Goal: Task Accomplishment & Management: Use online tool/utility

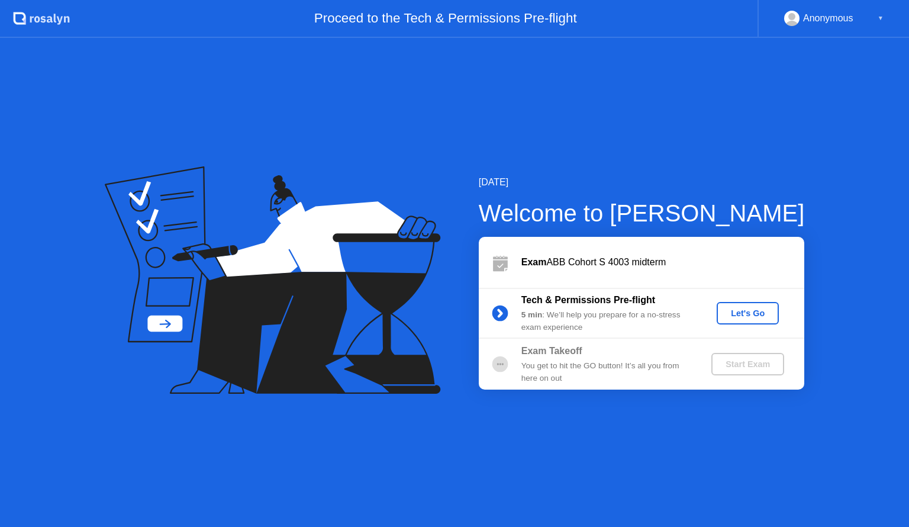
click at [756, 315] on div "Let's Go" at bounding box center [747, 312] width 53 height 9
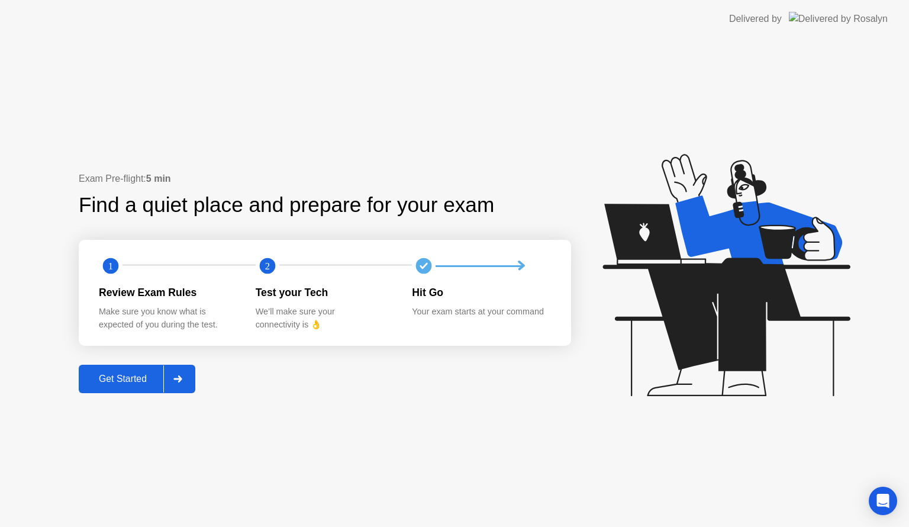
click at [102, 379] on div "Get Started" at bounding box center [122, 378] width 81 height 11
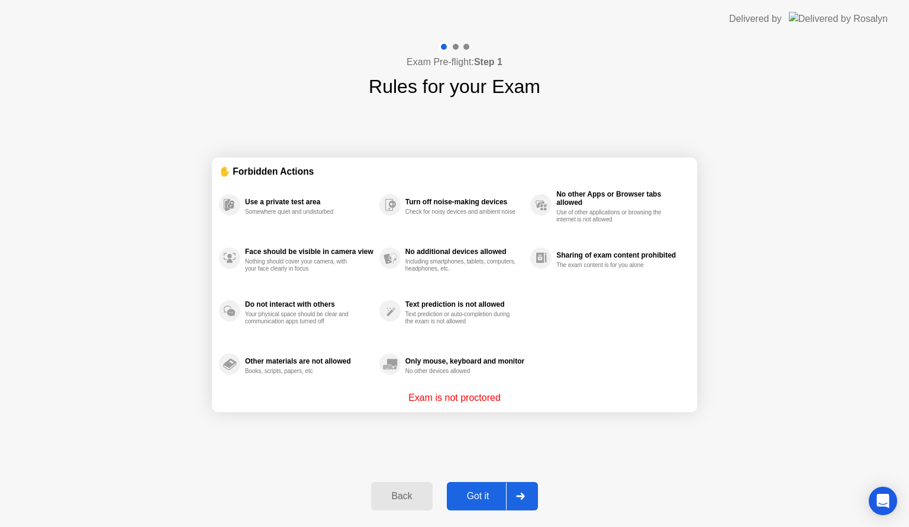
click at [481, 495] on div "Got it" at bounding box center [478, 496] width 56 height 11
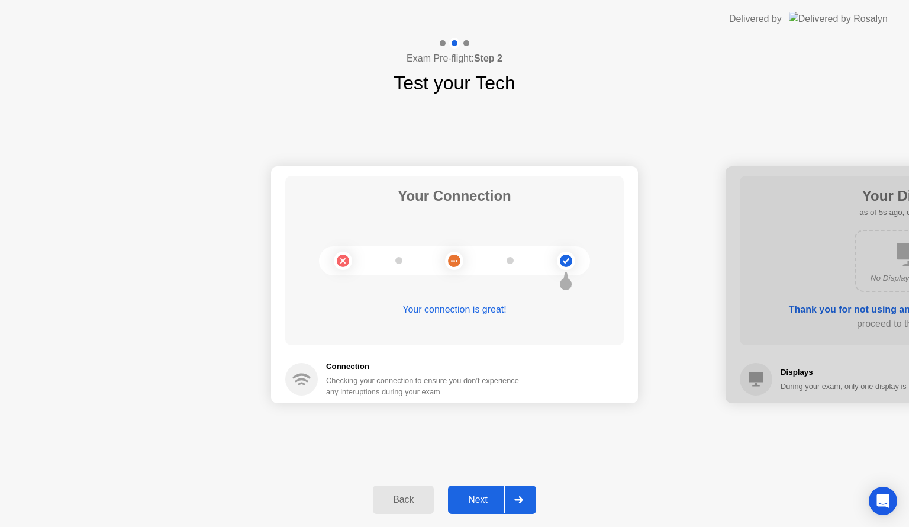
click at [463, 502] on div "Next" at bounding box center [478, 499] width 53 height 11
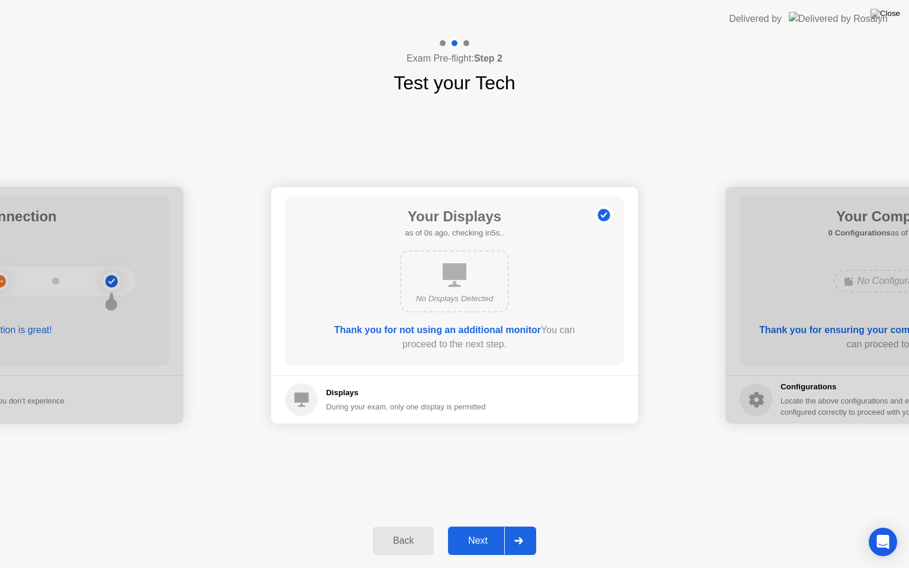
click at [464, 518] on div "Back Next" at bounding box center [454, 541] width 909 height 54
click at [491, 526] on div "Next" at bounding box center [478, 541] width 53 height 11
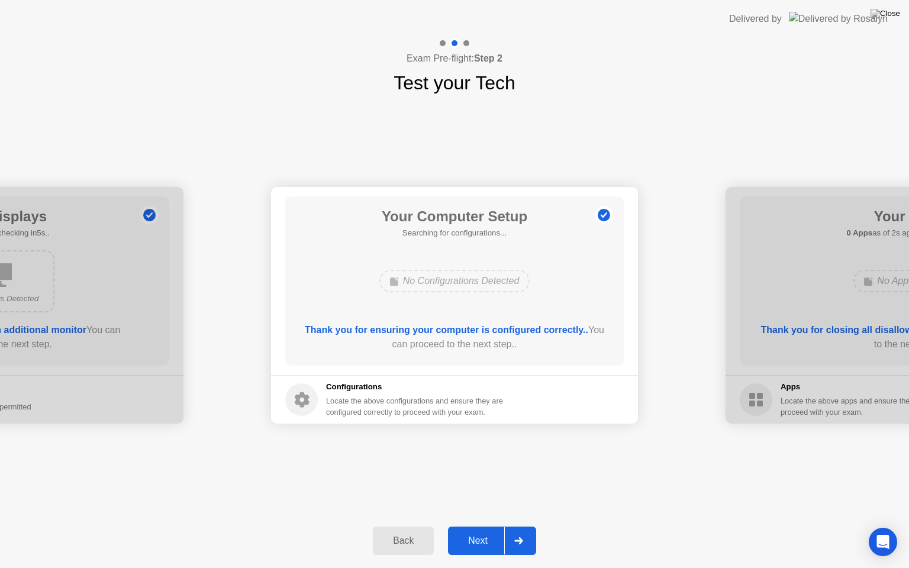
click at [491, 526] on div "Next" at bounding box center [478, 541] width 53 height 11
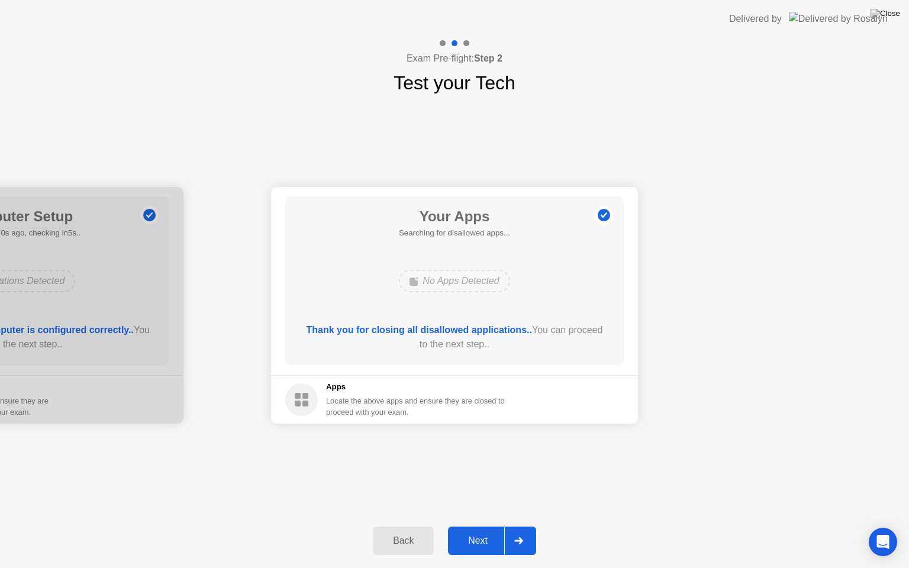
click at [491, 526] on div "Next" at bounding box center [478, 541] width 53 height 11
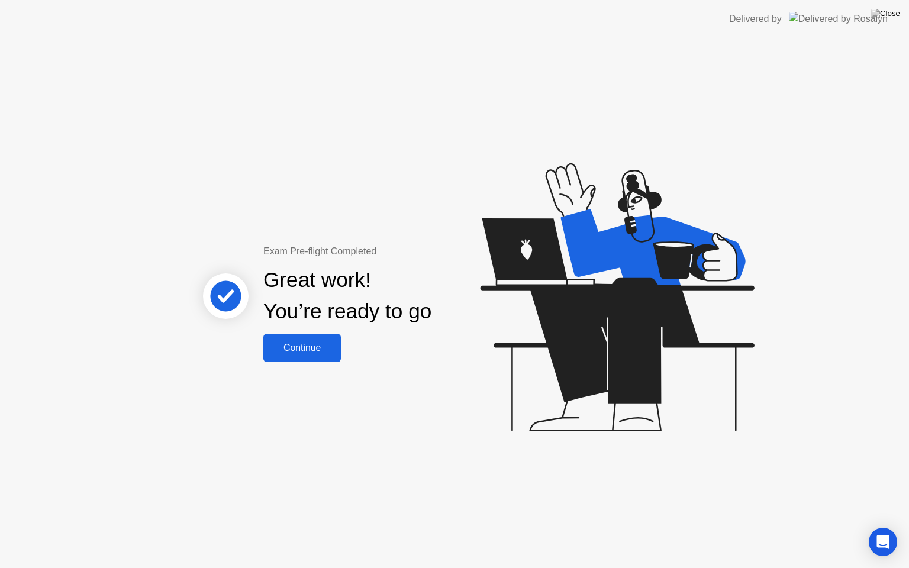
click at [278, 349] on div "Continue" at bounding box center [302, 348] width 70 height 11
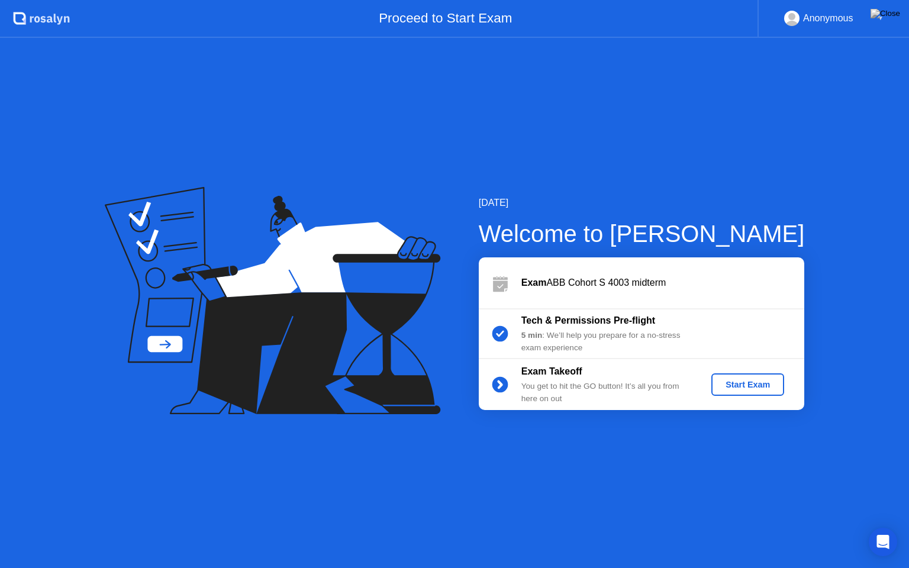
click at [726, 381] on div "Start Exam" at bounding box center [747, 384] width 63 height 9
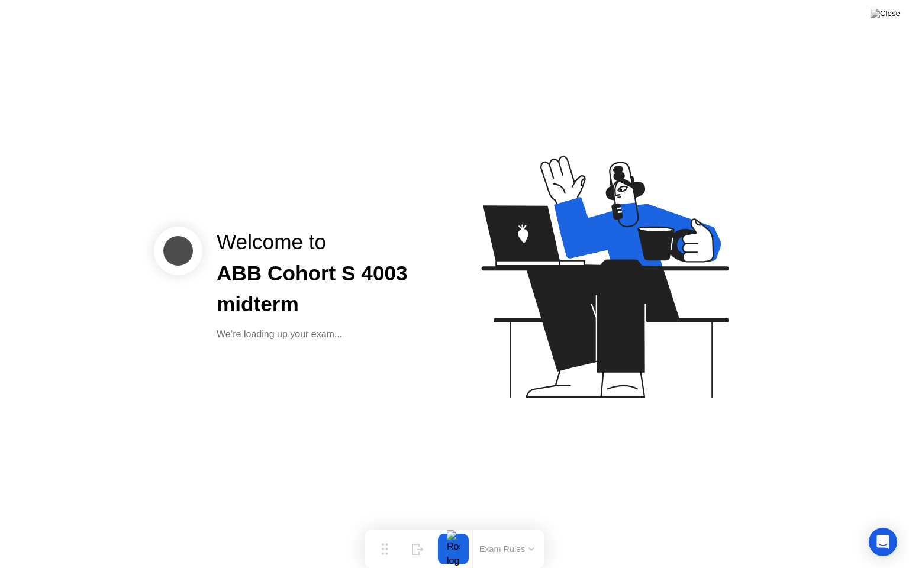
click at [726, 381] on icon at bounding box center [602, 282] width 305 height 303
